Goal: Task Accomplishment & Management: Complete application form

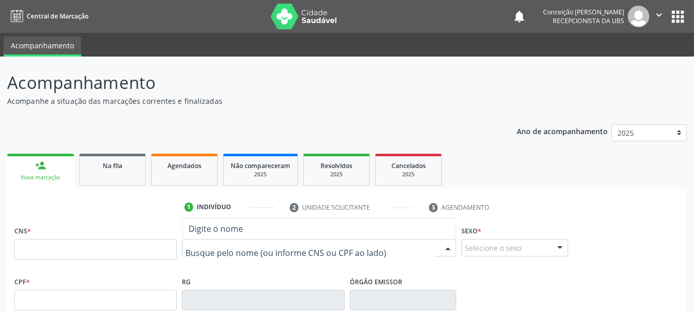
click at [211, 255] on input "text" at bounding box center [311, 253] width 250 height 21
paste input "[PERSON_NAME]"
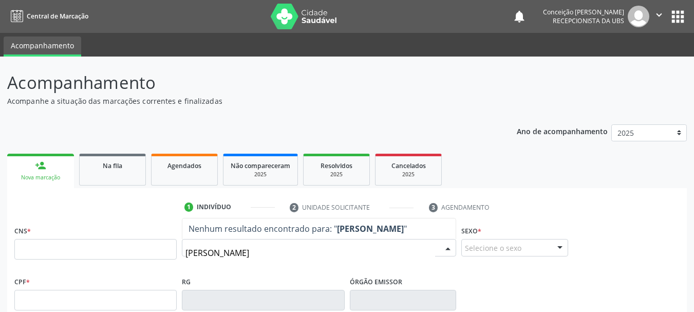
click at [333, 247] on input "[PERSON_NAME]" at bounding box center [311, 253] width 250 height 21
type input "J"
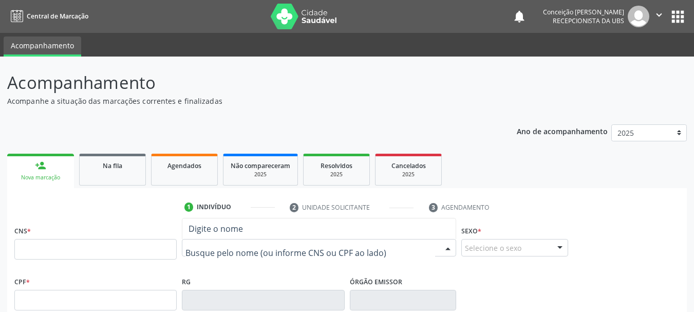
paste input "[PERSON_NAME][GEOGRAPHIC_DATA]"
type input "[PERSON_NAME][GEOGRAPHIC_DATA]"
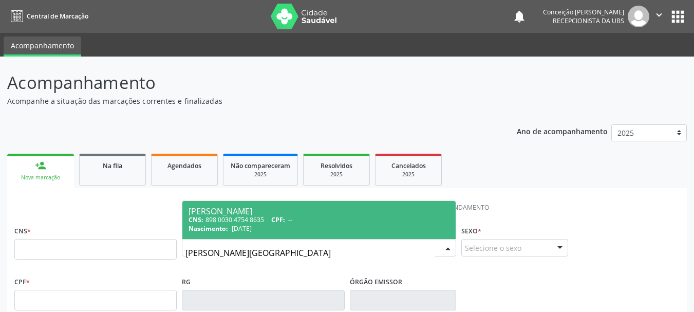
click at [297, 217] on div "CNS: 898 0030 4754 8635 CPF: --" at bounding box center [319, 219] width 261 height 9
type input "898 0030 4754 8635"
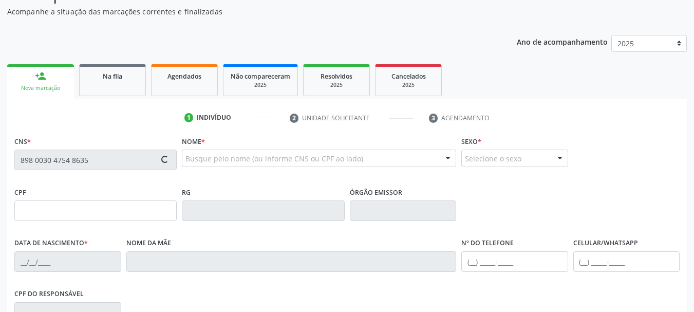
type input "[DATE]"
type input "[PERSON_NAME]"
type input "[PHONE_NUMBER]"
type input "375.765.528-16"
type input "5"
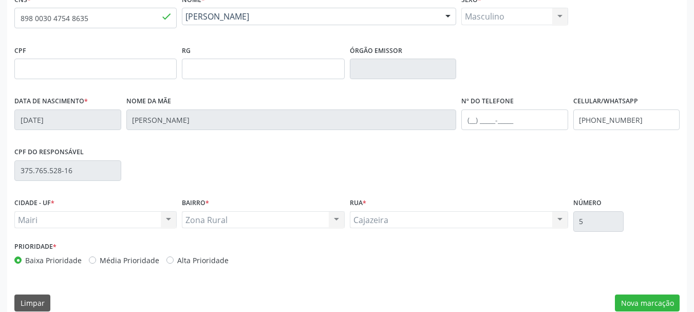
scroll to position [245, 0]
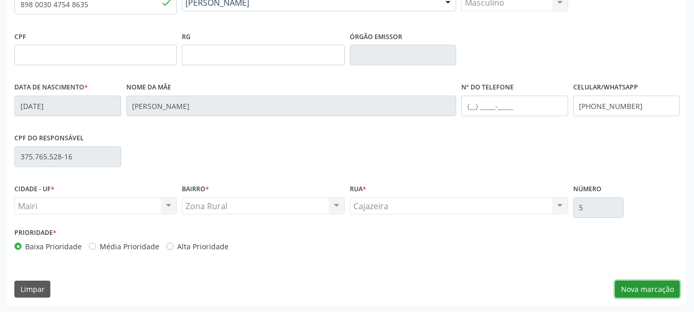
click at [650, 290] on button "Nova marcação" at bounding box center [647, 289] width 65 height 17
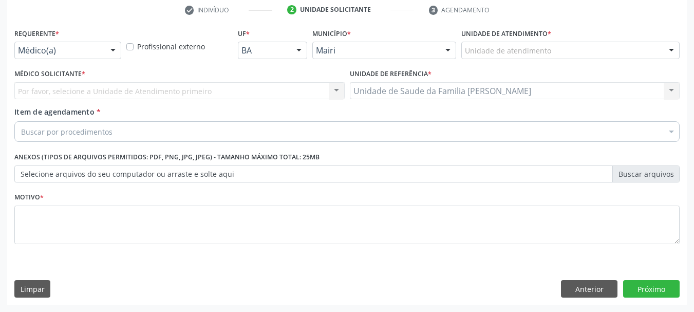
scroll to position [197, 0]
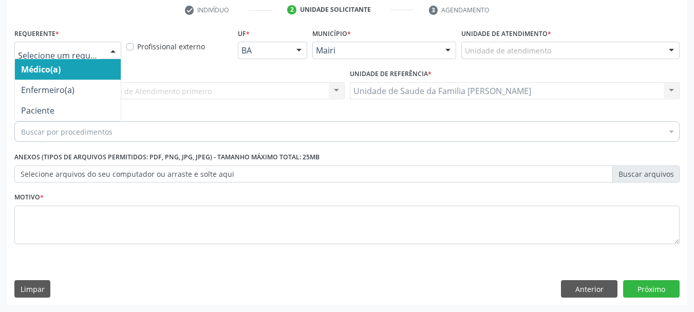
click at [94, 67] on span "Médico(a)" at bounding box center [68, 69] width 106 height 21
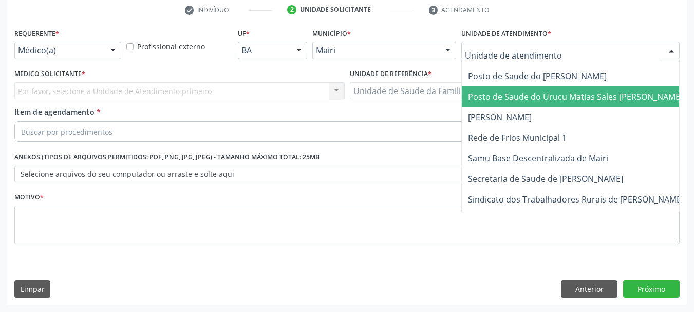
scroll to position [759, 0]
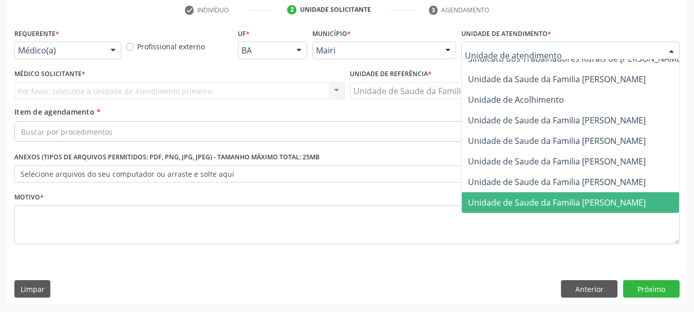
click at [559, 197] on span "Unidade de Saude da Familia [PERSON_NAME]" at bounding box center [557, 202] width 178 height 11
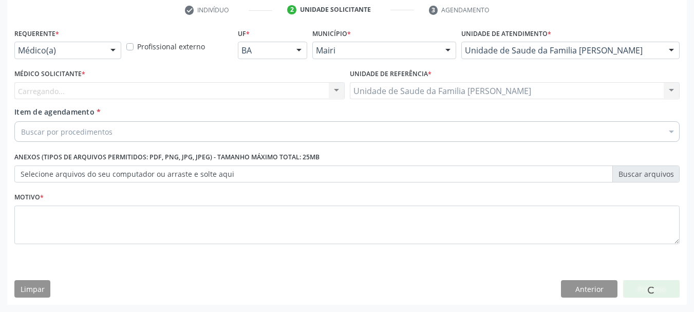
click at [254, 90] on div "Carregando... Nenhum resultado encontrado para: " " Não há nenhuma opção para s…" at bounding box center [179, 90] width 330 height 17
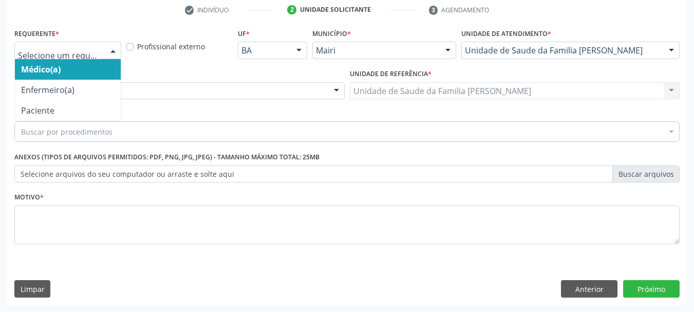
click at [111, 49] on div at bounding box center [112, 50] width 15 height 17
click at [103, 68] on span "Médico(a)" at bounding box center [68, 69] width 106 height 21
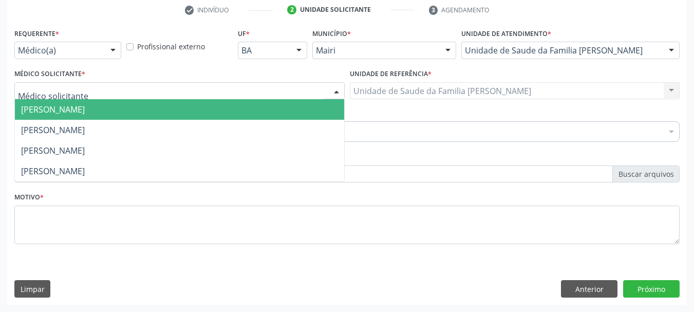
click at [335, 87] on div at bounding box center [336, 91] width 15 height 17
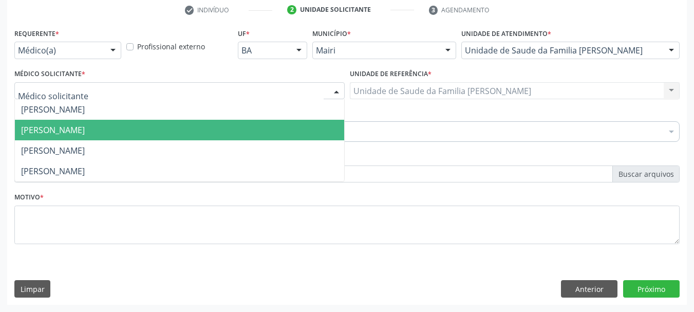
click at [85, 130] on span "[PERSON_NAME]" at bounding box center [53, 129] width 64 height 11
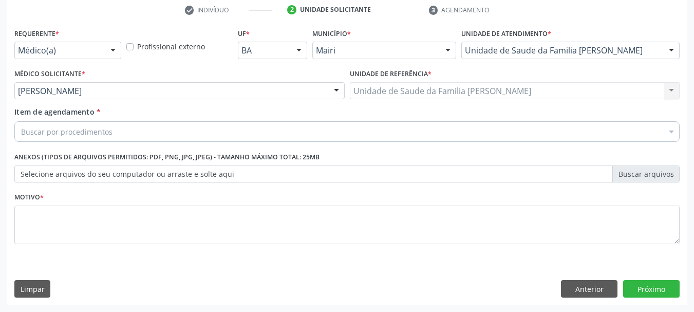
click at [145, 139] on div "Buscar por procedimentos" at bounding box center [346, 131] width 665 height 21
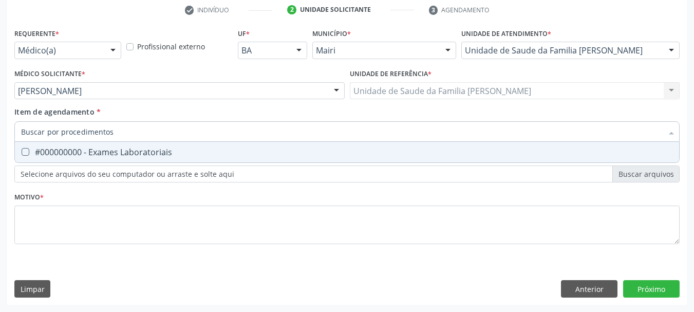
type input "#"
click at [122, 155] on div "#000000000 - Exames Laboratoriais" at bounding box center [347, 152] width 652 height 8
checkbox Laboratoriais "true"
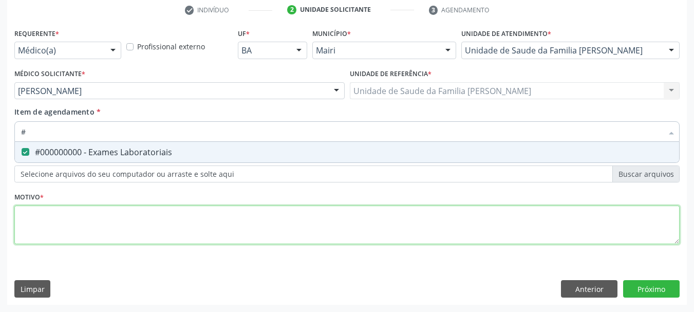
click at [117, 225] on div "Requerente * Médico(a) Médico(a) Enfermeiro(a) Paciente Nenhum resultado encont…" at bounding box center [346, 142] width 665 height 233
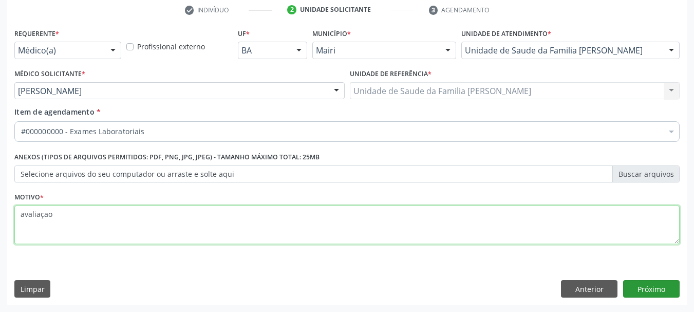
type textarea "avaliaçao"
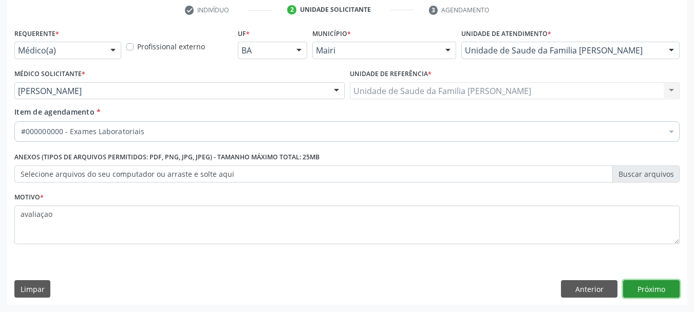
click at [645, 288] on button "Próximo" at bounding box center [651, 288] width 57 height 17
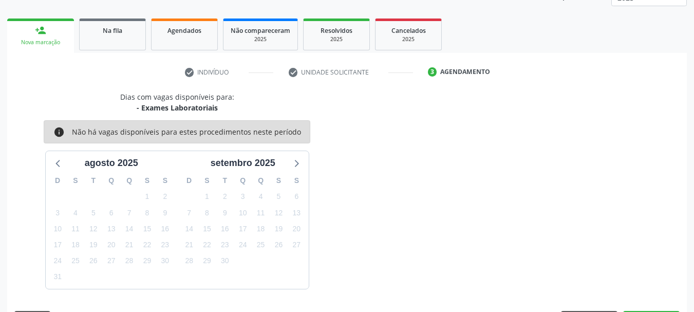
scroll to position [165, 0]
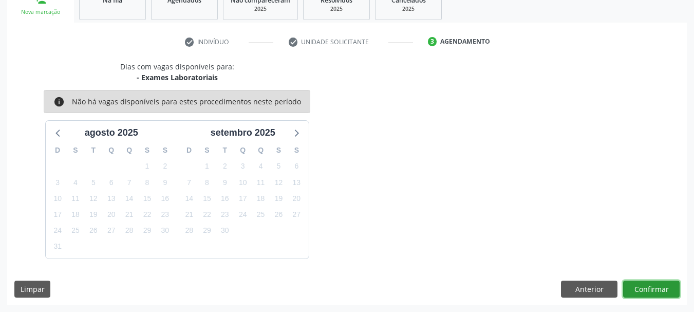
click at [639, 283] on button "Confirmar" at bounding box center [651, 289] width 57 height 17
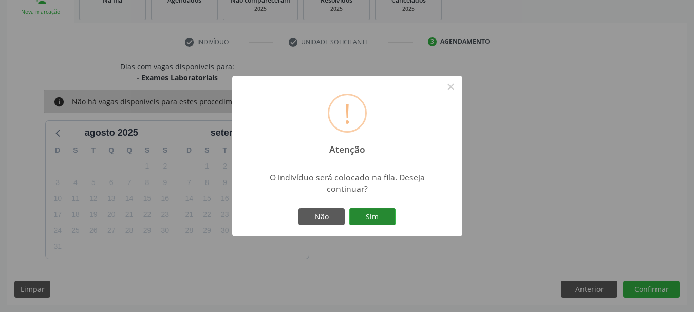
click at [390, 220] on button "Sim" at bounding box center [372, 216] width 46 height 17
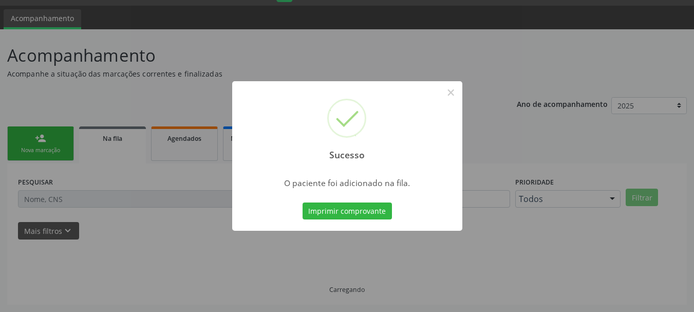
scroll to position [27, 0]
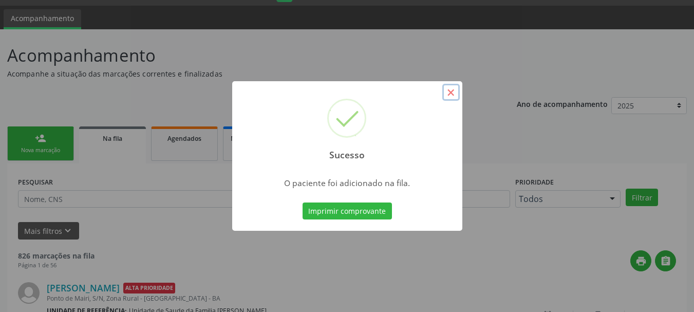
click at [454, 94] on button "×" at bounding box center [450, 92] width 17 height 17
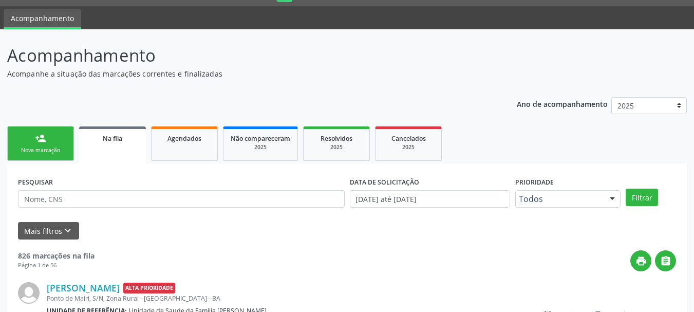
click at [48, 149] on div "Nova marcação" at bounding box center [40, 150] width 51 height 8
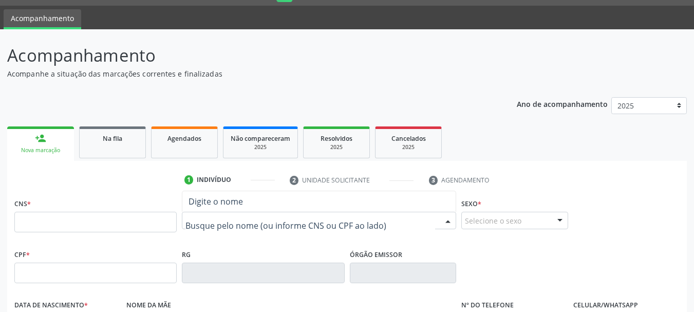
click at [265, 226] on input "text" at bounding box center [311, 225] width 250 height 21
click at [246, 226] on input "text" at bounding box center [311, 225] width 250 height 21
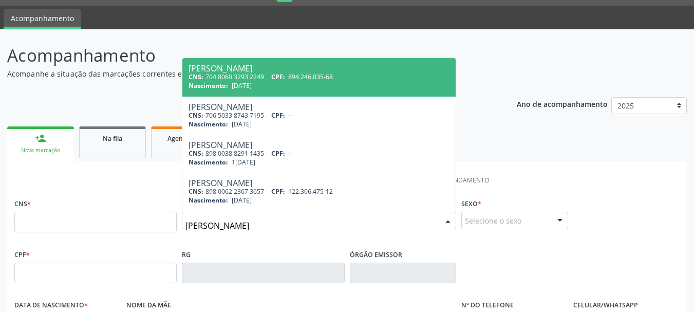
type input "[PERSON_NAME]"
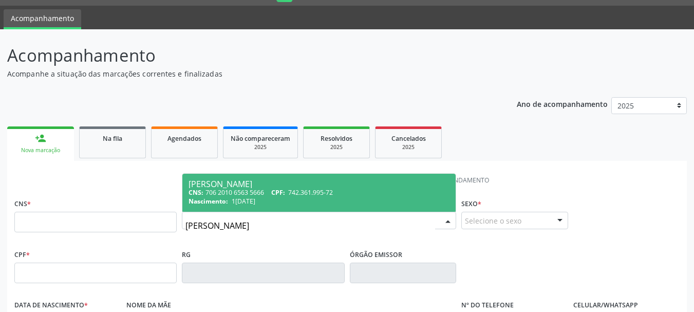
click at [295, 196] on span "742.361.995-72" at bounding box center [310, 192] width 45 height 9
type input "706 2010 6563 5666"
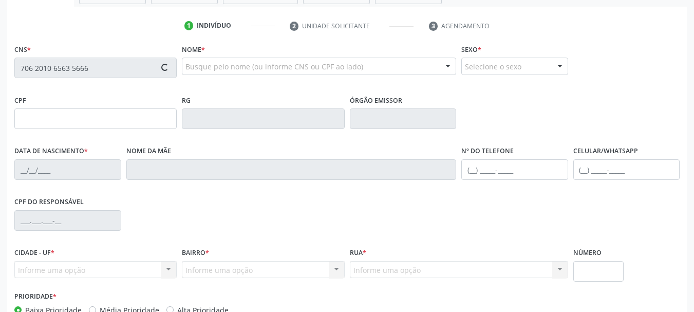
type input "742.361.995-72"
type input "1[DATE]"
type input "[PERSON_NAME] de Jesus"
type input "[PHONE_NUMBER]"
type input "46"
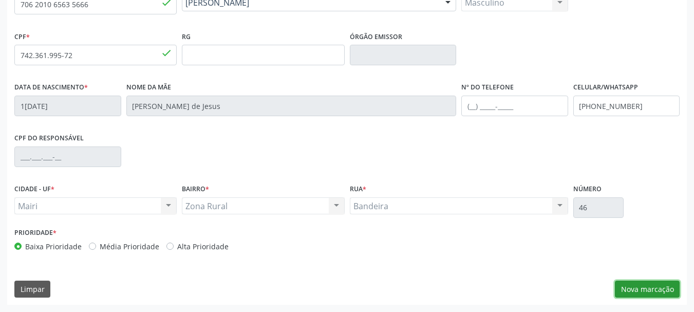
drag, startPoint x: 634, startPoint y: 286, endPoint x: 624, endPoint y: 284, distance: 10.0
click at [634, 286] on button "Nova marcação" at bounding box center [647, 289] width 65 height 17
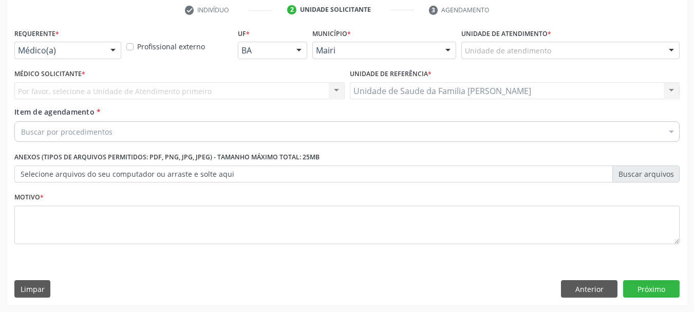
scroll to position [197, 0]
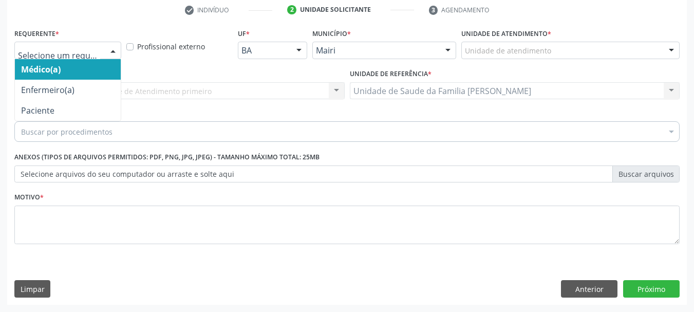
click at [116, 50] on div at bounding box center [112, 50] width 15 height 17
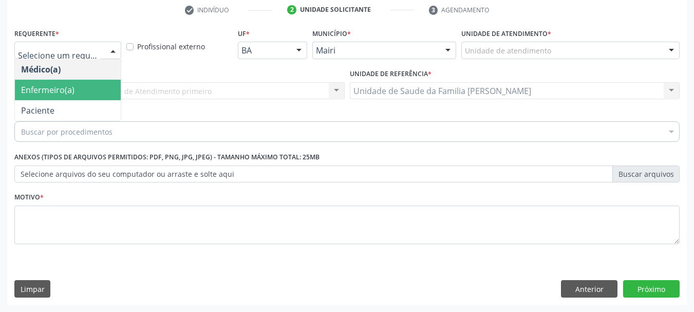
click at [107, 82] on span "Enfermeiro(a)" at bounding box center [68, 90] width 106 height 21
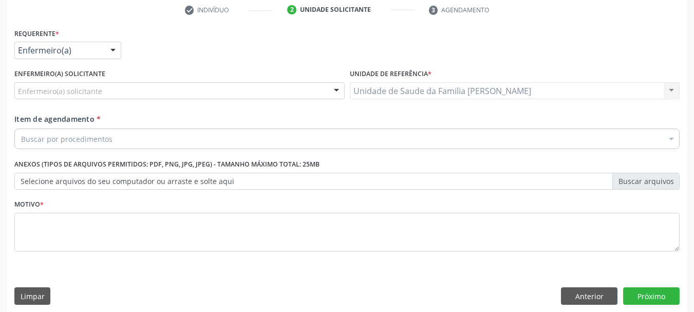
click at [103, 48] on div "Enfermeiro(a)" at bounding box center [67, 50] width 107 height 17
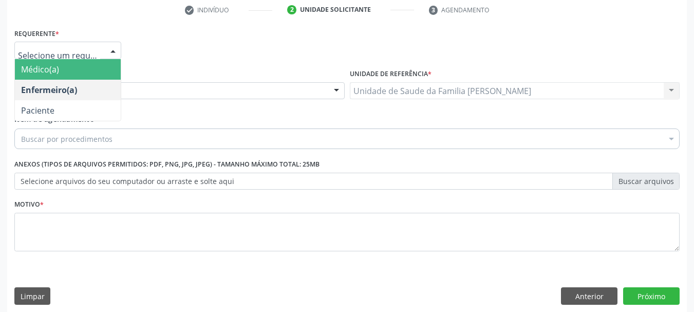
click at [102, 69] on span "Médico(a)" at bounding box center [68, 69] width 106 height 21
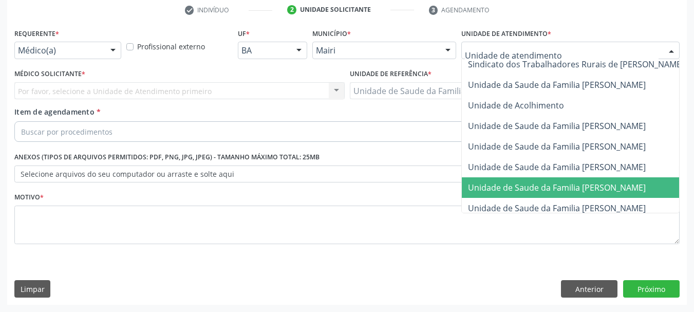
scroll to position [759, 0]
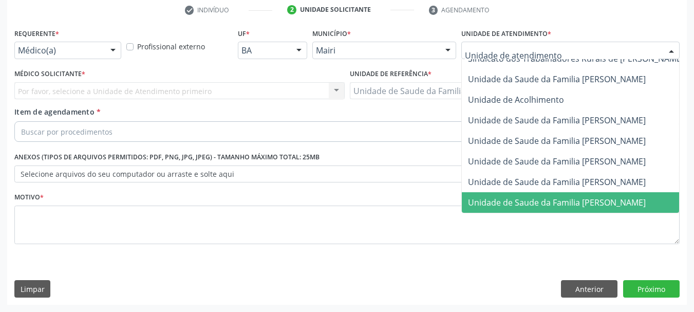
click at [603, 197] on span "Unidade de Saude da Familia [PERSON_NAME]" at bounding box center [557, 202] width 178 height 11
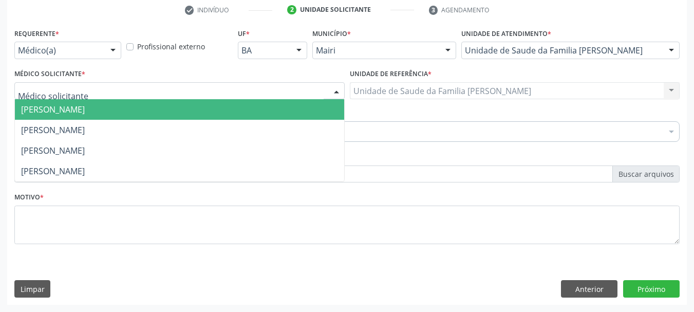
click at [333, 91] on div at bounding box center [336, 91] width 15 height 17
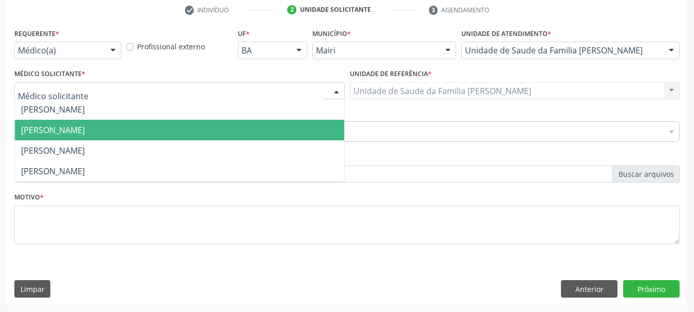
click at [293, 123] on span "[PERSON_NAME]" at bounding box center [179, 130] width 329 height 21
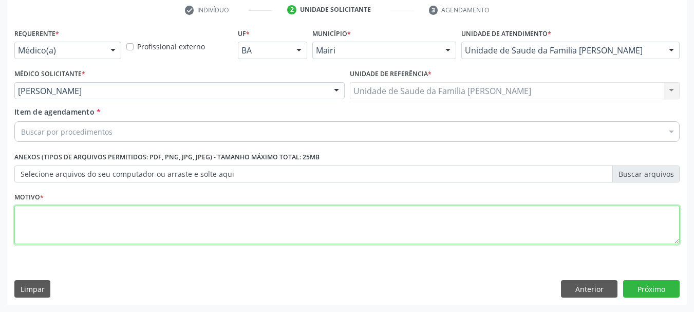
click at [227, 231] on textarea at bounding box center [346, 225] width 665 height 39
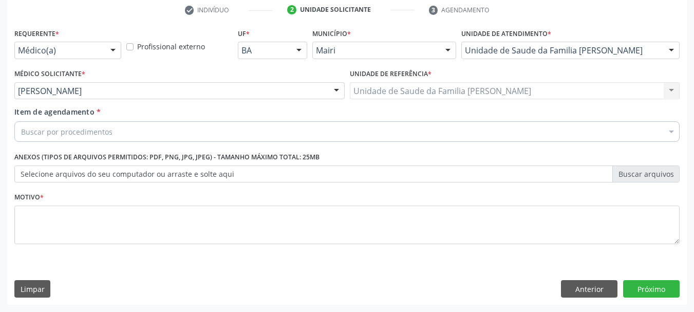
click at [229, 134] on div "Buscar por procedimentos" at bounding box center [346, 131] width 665 height 21
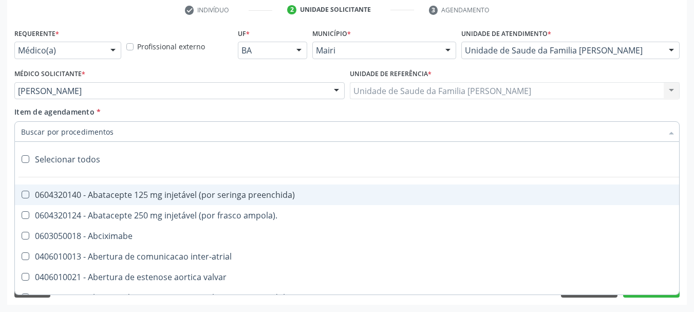
type input "#"
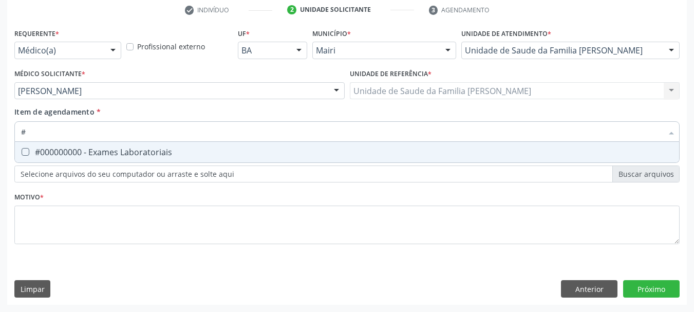
click at [232, 146] on span "#000000000 - Exames Laboratoriais" at bounding box center [347, 152] width 664 height 21
checkbox Laboratoriais "true"
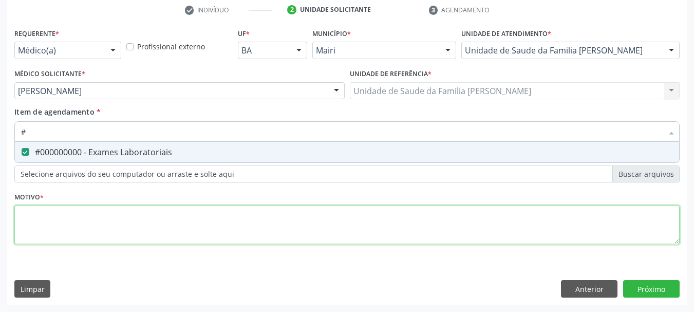
click at [222, 237] on div "Requerente * Médico(a) Médico(a) Enfermeiro(a) Paciente Nenhum resultado encont…" at bounding box center [346, 142] width 665 height 233
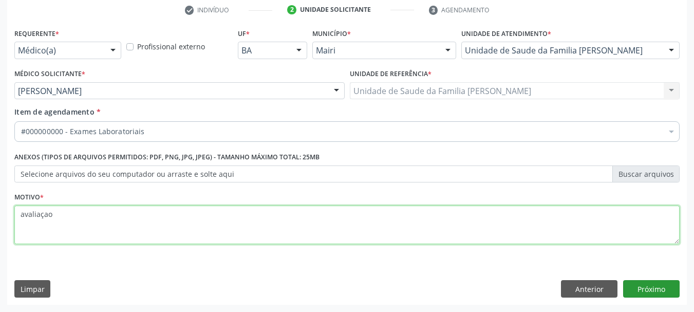
type textarea "avaliaçao"
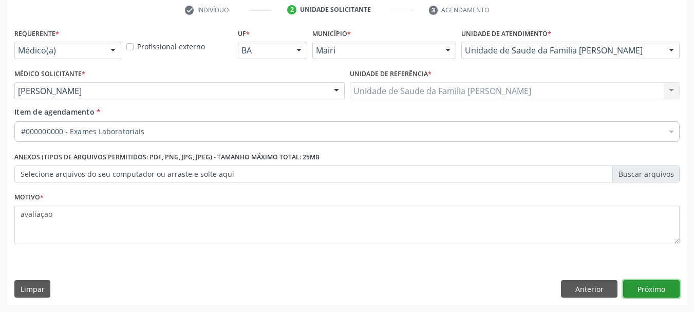
click at [648, 284] on button "Próximo" at bounding box center [651, 288] width 57 height 17
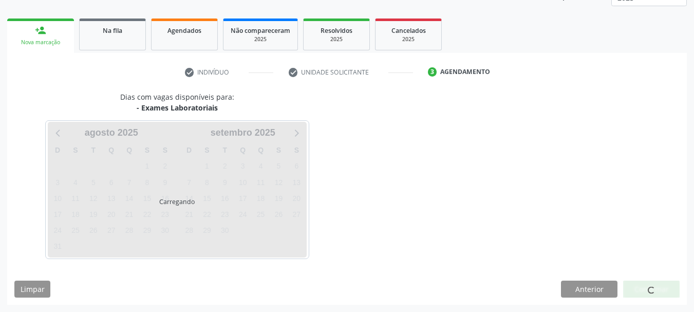
scroll to position [165, 0]
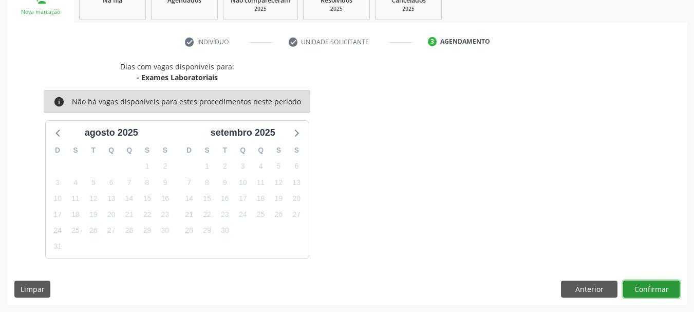
click at [637, 287] on button "Confirmar" at bounding box center [651, 289] width 57 height 17
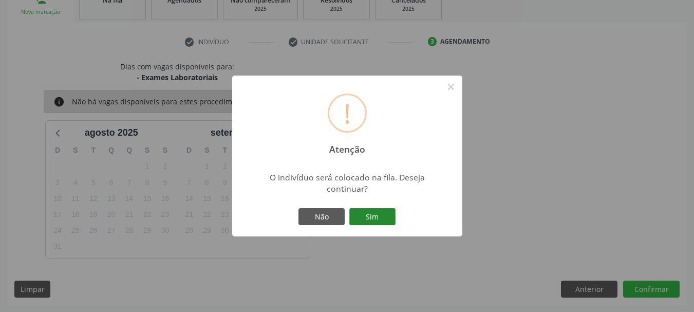
click at [376, 218] on button "Sim" at bounding box center [372, 216] width 46 height 17
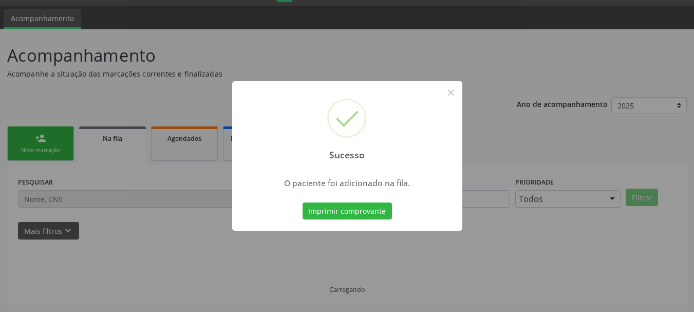
scroll to position [27, 0]
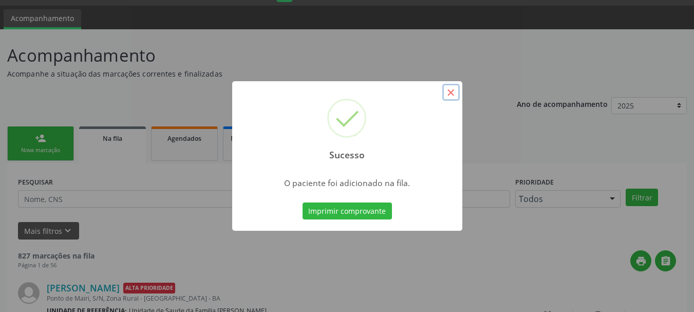
click at [452, 91] on button "×" at bounding box center [450, 92] width 17 height 17
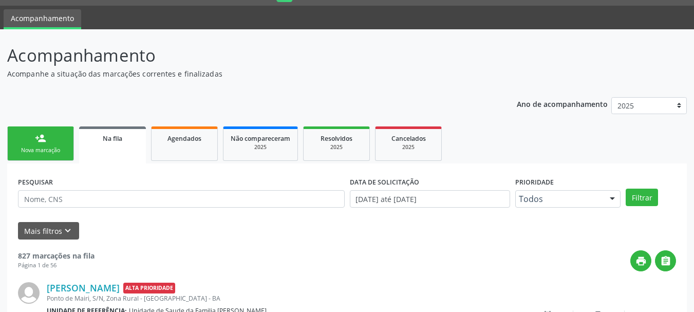
click at [42, 143] on div "person_add" at bounding box center [40, 138] width 11 height 11
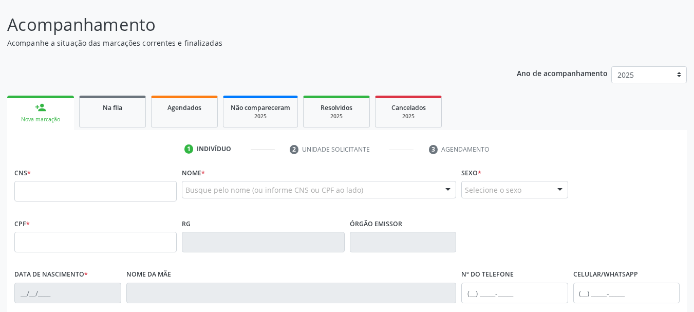
scroll to position [40, 0]
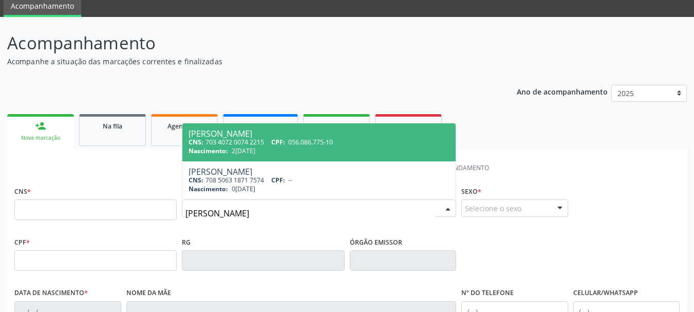
type input "[PERSON_NAME]"
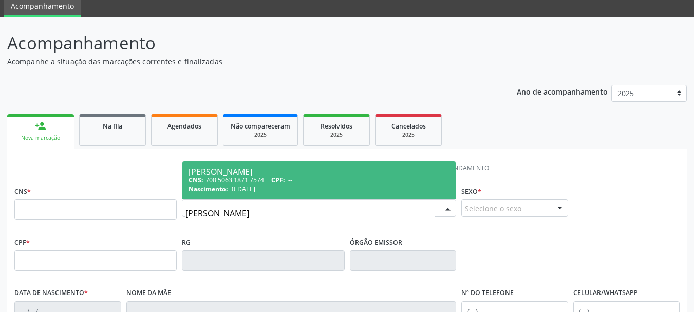
click at [279, 186] on div "Nascimento: 0[DATE]" at bounding box center [319, 188] width 261 height 9
type input "708 5063 1871 7574"
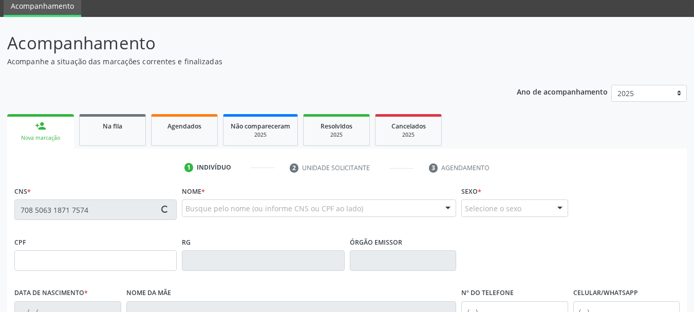
type input "0[DATE]"
type input "[PERSON_NAME]"
type input "[PHONE_NUMBER]"
type input "50"
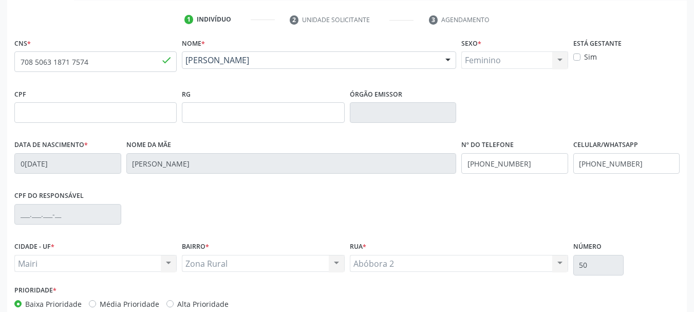
scroll to position [245, 0]
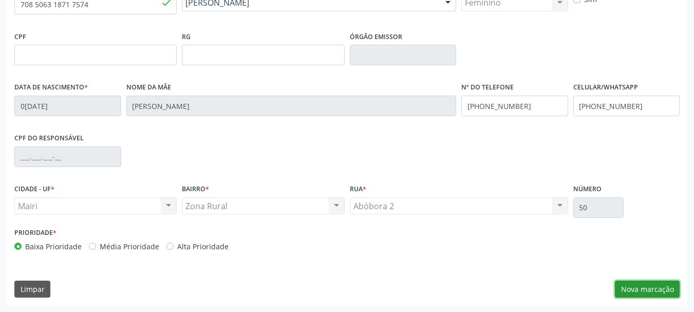
click at [660, 288] on button "Nova marcação" at bounding box center [647, 289] width 65 height 17
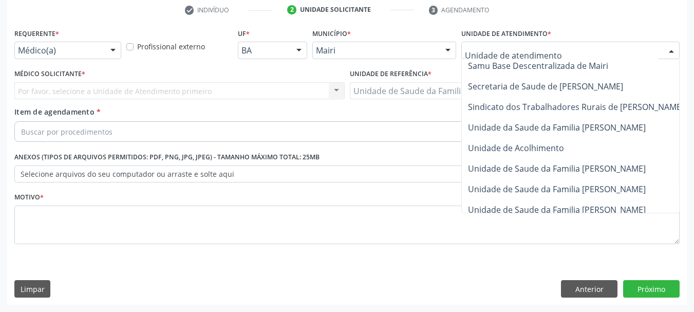
scroll to position [759, 0]
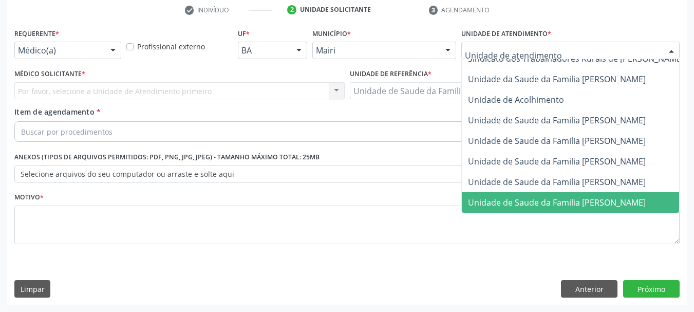
click at [562, 197] on span "Unidade de Saude da Familia [PERSON_NAME]" at bounding box center [557, 202] width 178 height 11
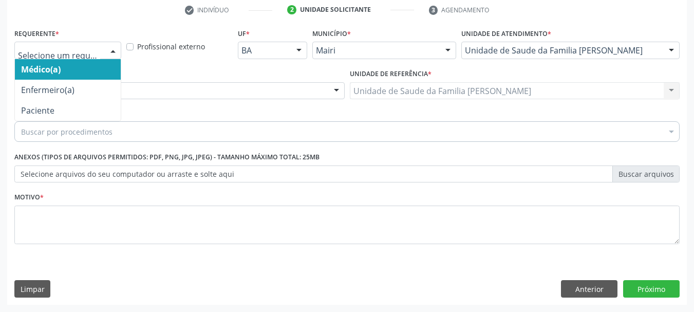
click at [106, 45] on div at bounding box center [112, 50] width 15 height 17
click at [87, 69] on span "Médico(a)" at bounding box center [68, 69] width 106 height 21
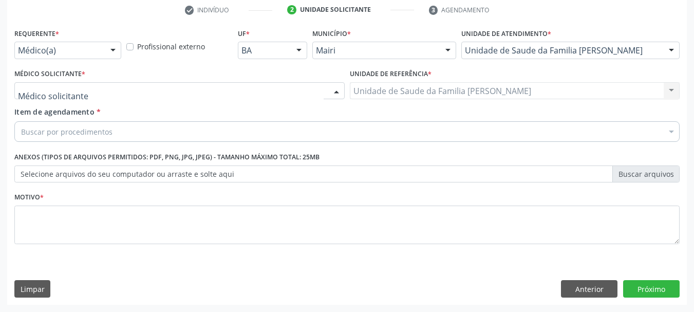
click at [138, 94] on div at bounding box center [179, 90] width 330 height 17
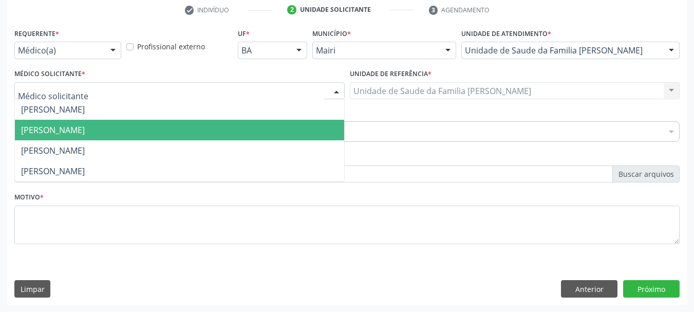
click at [85, 134] on span "[PERSON_NAME]" at bounding box center [53, 129] width 64 height 11
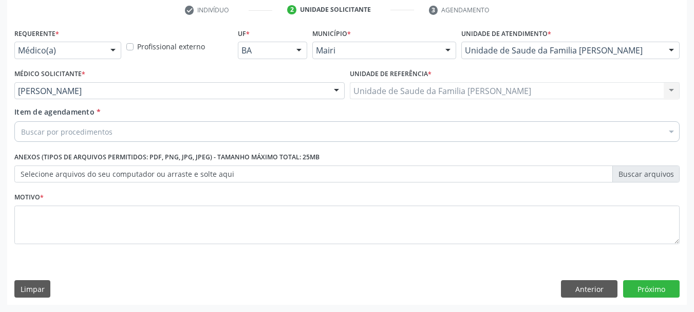
click at [138, 142] on div "Item de agendamento * Buscar por procedimentos Selecionar todos 0604320140 - Ab…" at bounding box center [347, 126] width 671 height 40
click at [136, 131] on div "Buscar por procedimentos" at bounding box center [346, 131] width 665 height 21
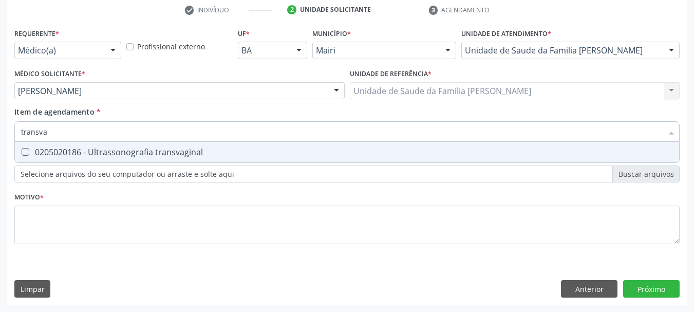
type input "transvag"
click at [140, 153] on div "0205020186 - Ultrassonografia transvaginal" at bounding box center [347, 152] width 652 height 8
checkbox transvaginal "true"
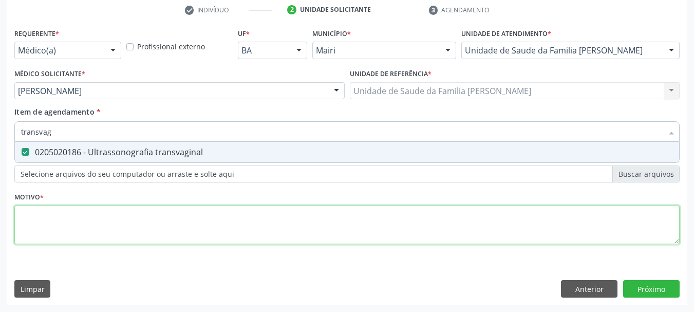
click at [151, 232] on div "Requerente * Médico(a) Médico(a) Enfermeiro(a) Paciente Nenhum resultado encont…" at bounding box center [346, 142] width 665 height 233
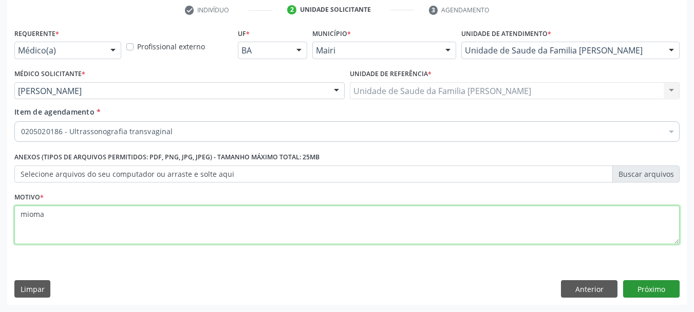
type textarea "mioma"
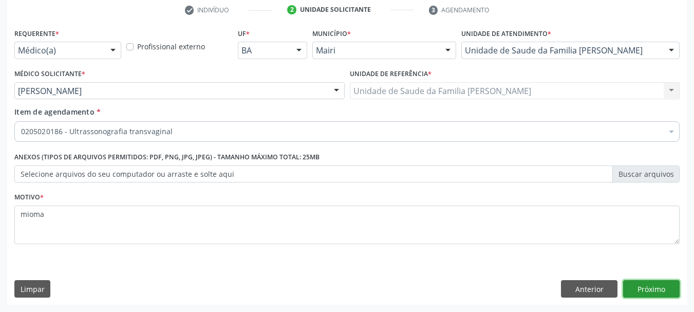
click at [660, 283] on button "Próximo" at bounding box center [651, 288] width 57 height 17
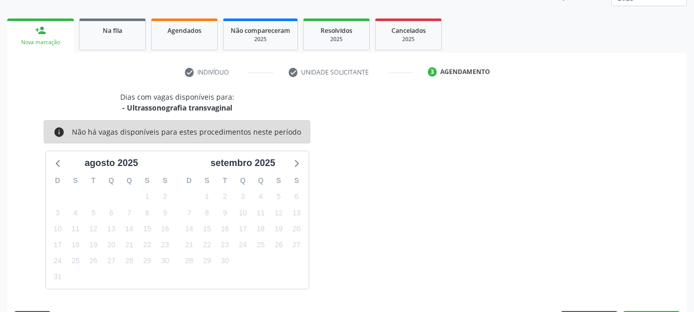
scroll to position [165, 0]
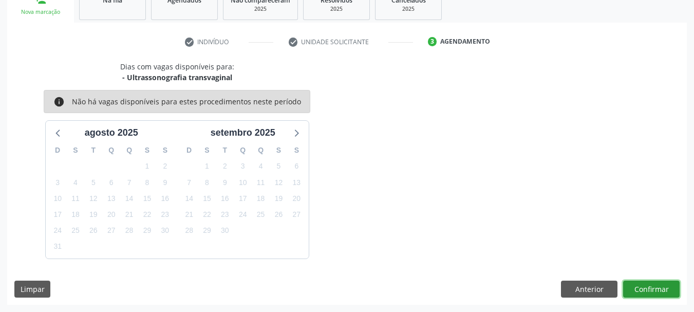
click at [638, 290] on button "Confirmar" at bounding box center [651, 289] width 57 height 17
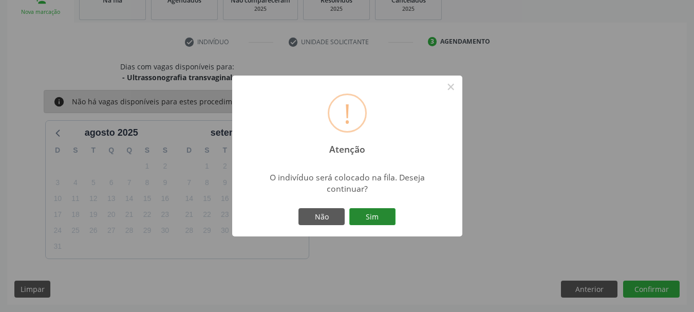
click at [377, 214] on button "Sim" at bounding box center [372, 216] width 46 height 17
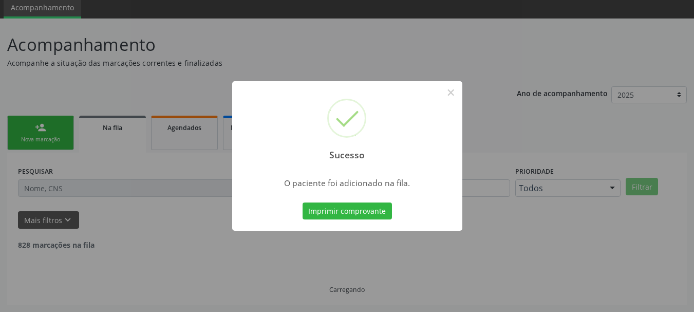
scroll to position [27, 0]
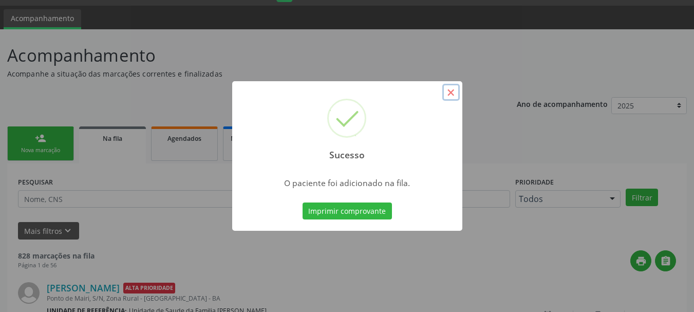
click at [450, 91] on button "×" at bounding box center [450, 92] width 17 height 17
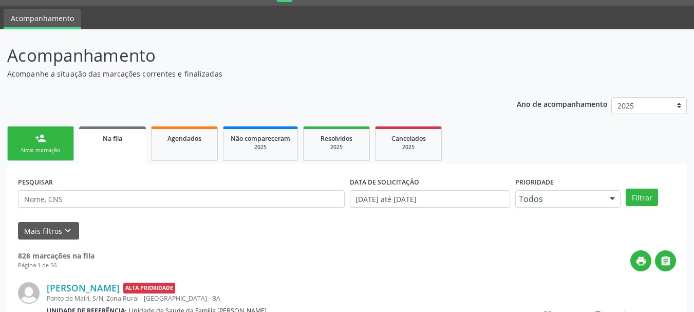
click at [35, 151] on div "Nova marcação" at bounding box center [40, 150] width 51 height 8
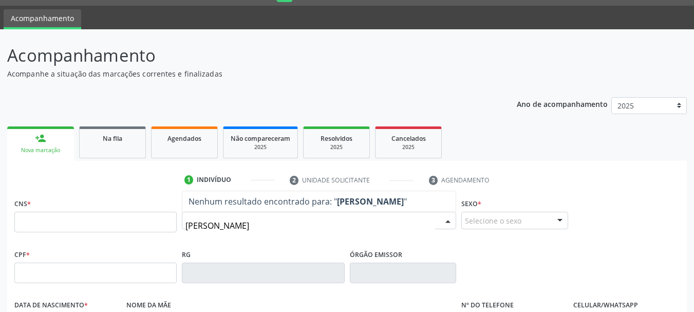
type input "[PERSON_NAME]"
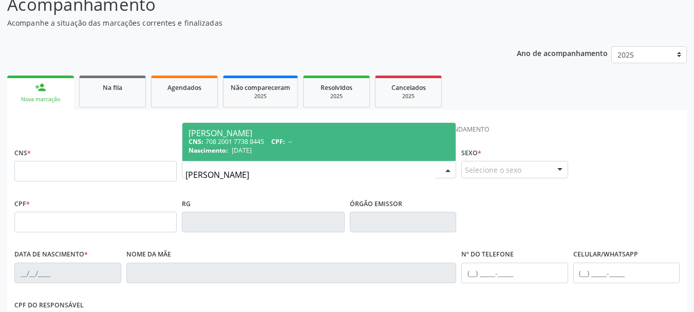
scroll to position [79, 0]
click at [284, 141] on span "CPF:" at bounding box center [278, 141] width 14 height 9
type input "708 2001 7738 8445"
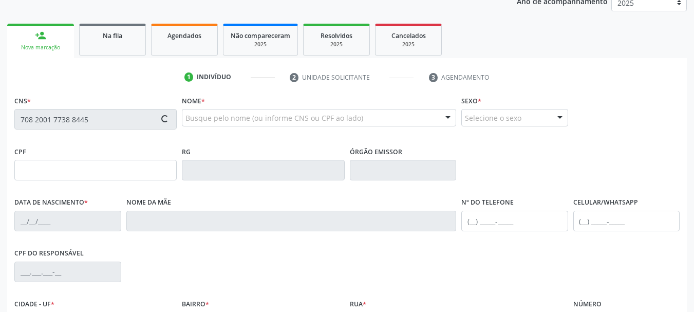
type input "[DATE]"
type input "[PERSON_NAME]"
type input "[PHONE_NUMBER]"
type input "50"
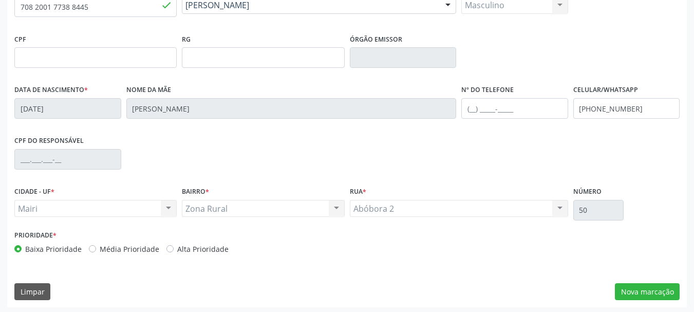
scroll to position [245, 0]
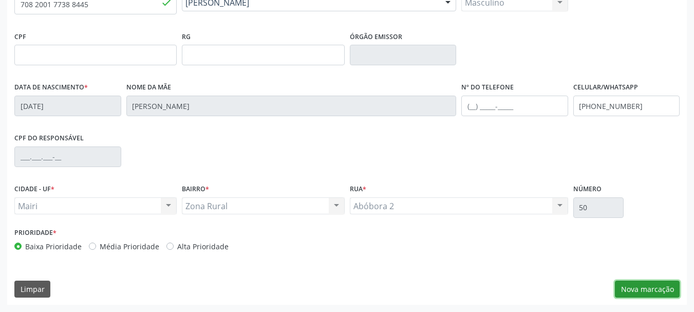
click at [626, 290] on button "Nova marcação" at bounding box center [647, 289] width 65 height 17
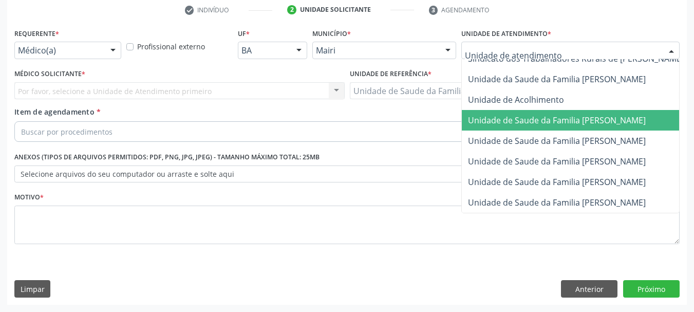
scroll to position [759, 0]
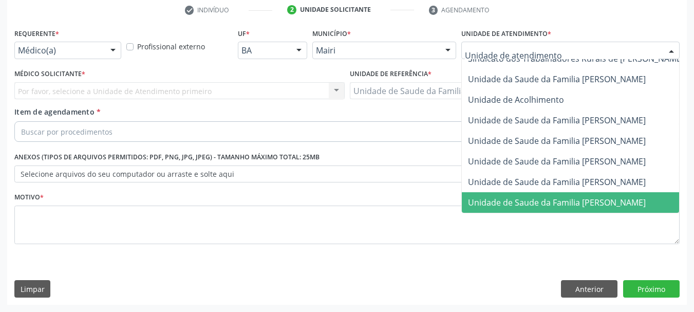
click at [531, 197] on span "Unidade de Saude da Familia [PERSON_NAME]" at bounding box center [557, 202] width 178 height 11
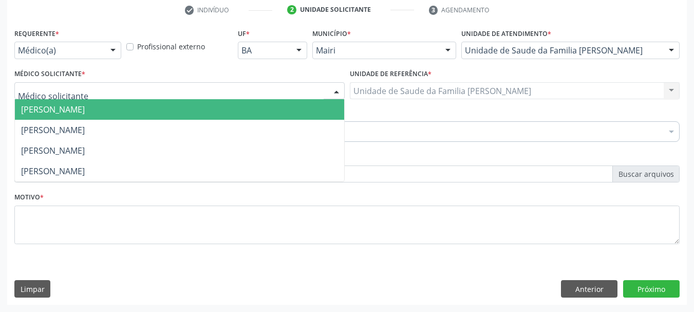
click at [325, 93] on div at bounding box center [179, 90] width 330 height 17
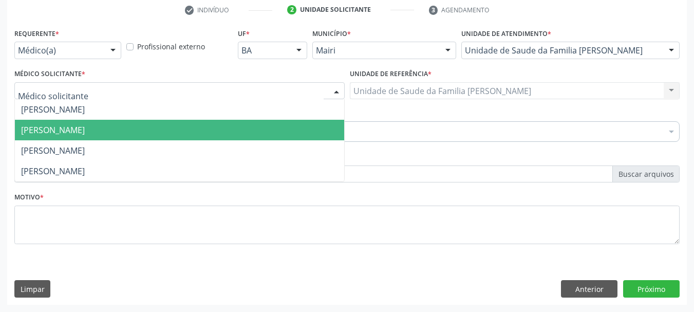
click at [315, 137] on span "[PERSON_NAME]" at bounding box center [179, 130] width 329 height 21
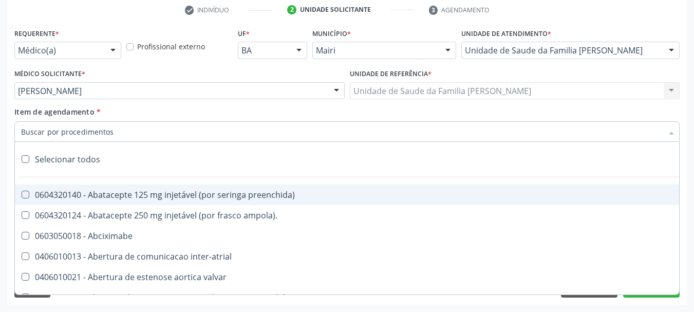
click at [315, 135] on div at bounding box center [346, 131] width 665 height 21
type input "#"
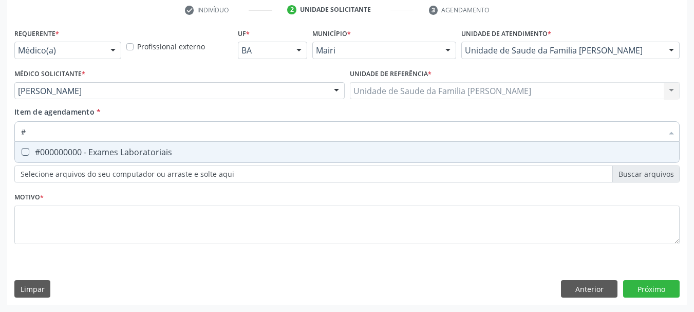
click at [327, 149] on div "#000000000 - Exames Laboratoriais" at bounding box center [347, 152] width 652 height 8
checkbox Laboratoriais "true"
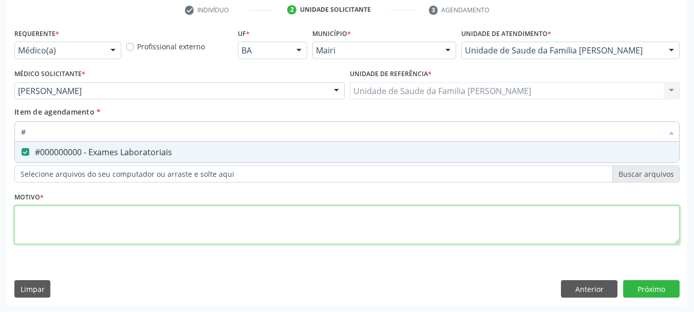
click at [303, 224] on div "Requerente * Médico(a) Médico(a) Enfermeiro(a) Paciente Nenhum resultado encont…" at bounding box center [346, 142] width 665 height 233
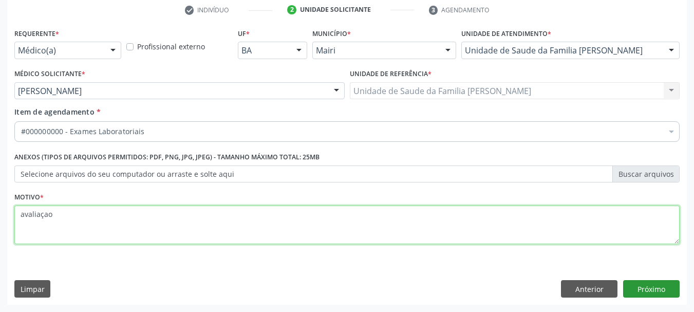
type textarea "avaliaçao"
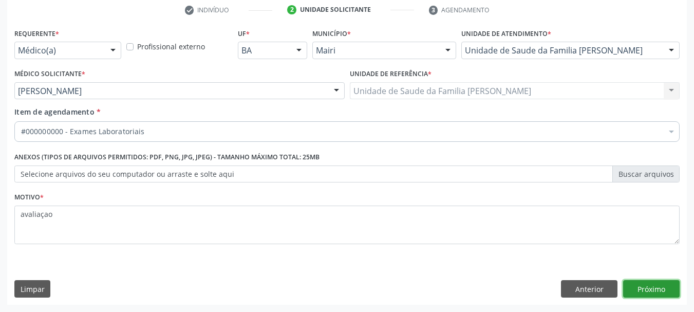
click at [650, 288] on button "Próximo" at bounding box center [651, 288] width 57 height 17
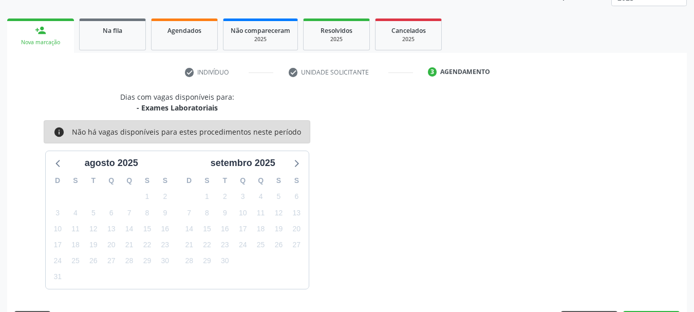
scroll to position [165, 0]
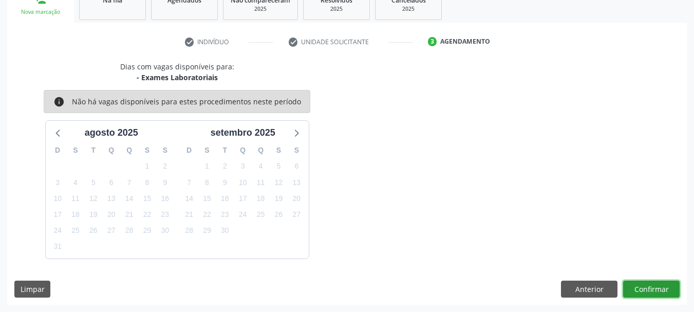
click at [658, 289] on button "Confirmar" at bounding box center [651, 289] width 57 height 17
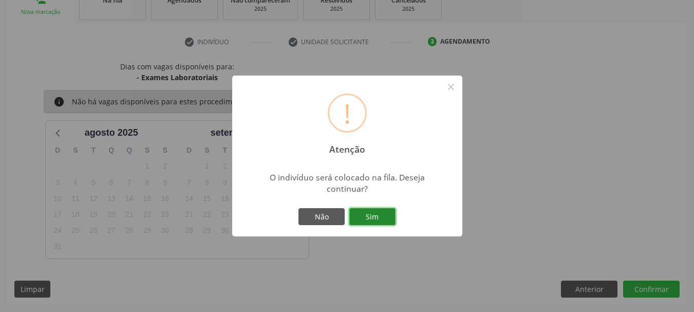
click at [372, 217] on button "Sim" at bounding box center [372, 216] width 46 height 17
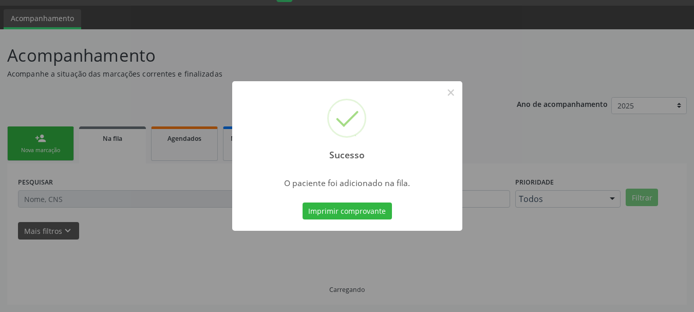
scroll to position [27, 0]
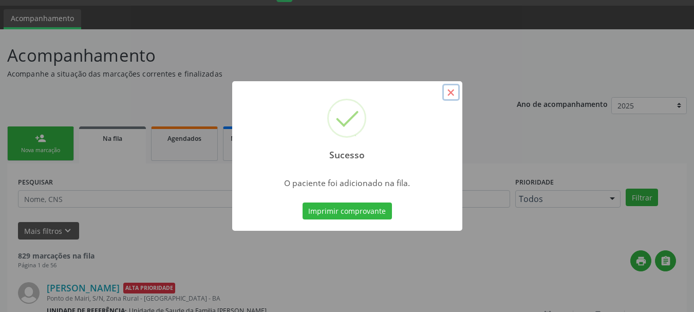
click at [453, 87] on button "×" at bounding box center [450, 92] width 17 height 17
